Goal: Navigation & Orientation: Go to known website

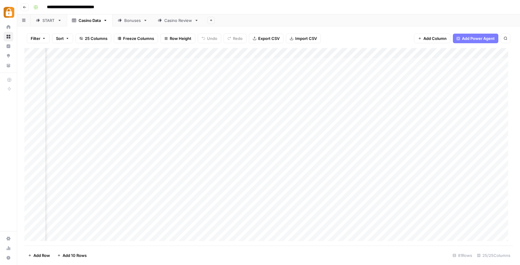
scroll to position [0, 173]
